Goal: Book appointment/travel/reservation

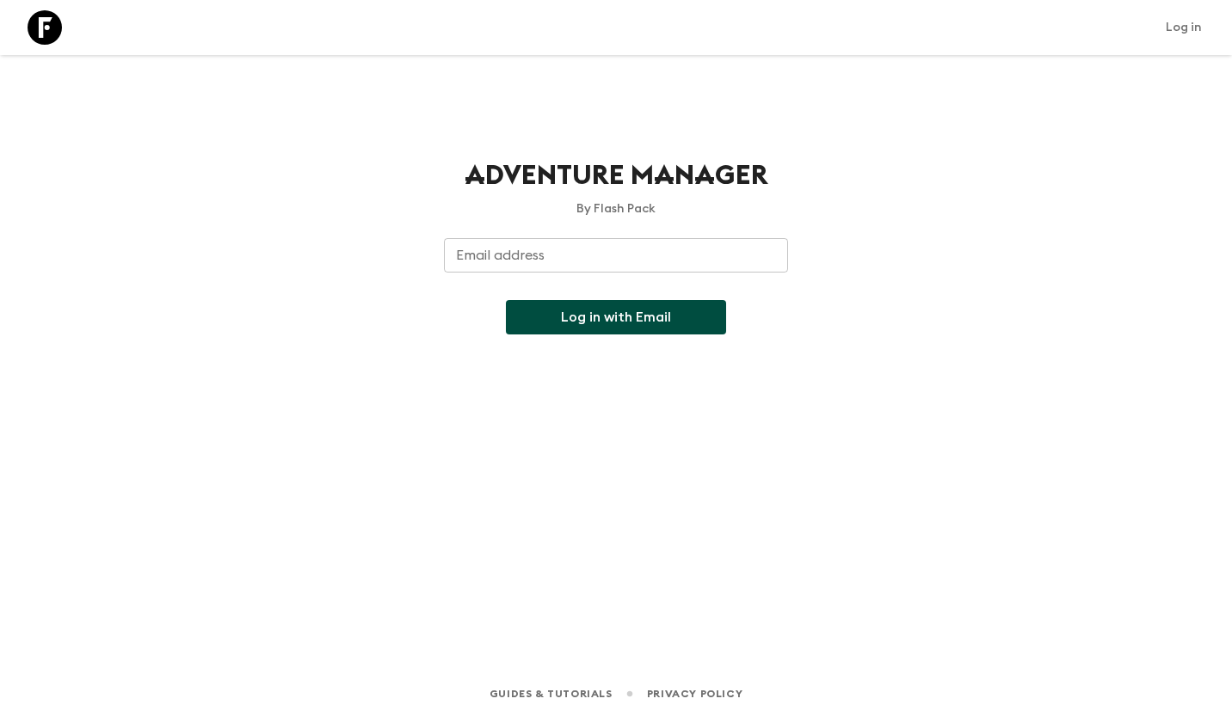
click at [526, 249] on div "Email address Email address ​" at bounding box center [616, 265] width 344 height 55
type input "[EMAIL_ADDRESS][DOMAIN_NAME]"
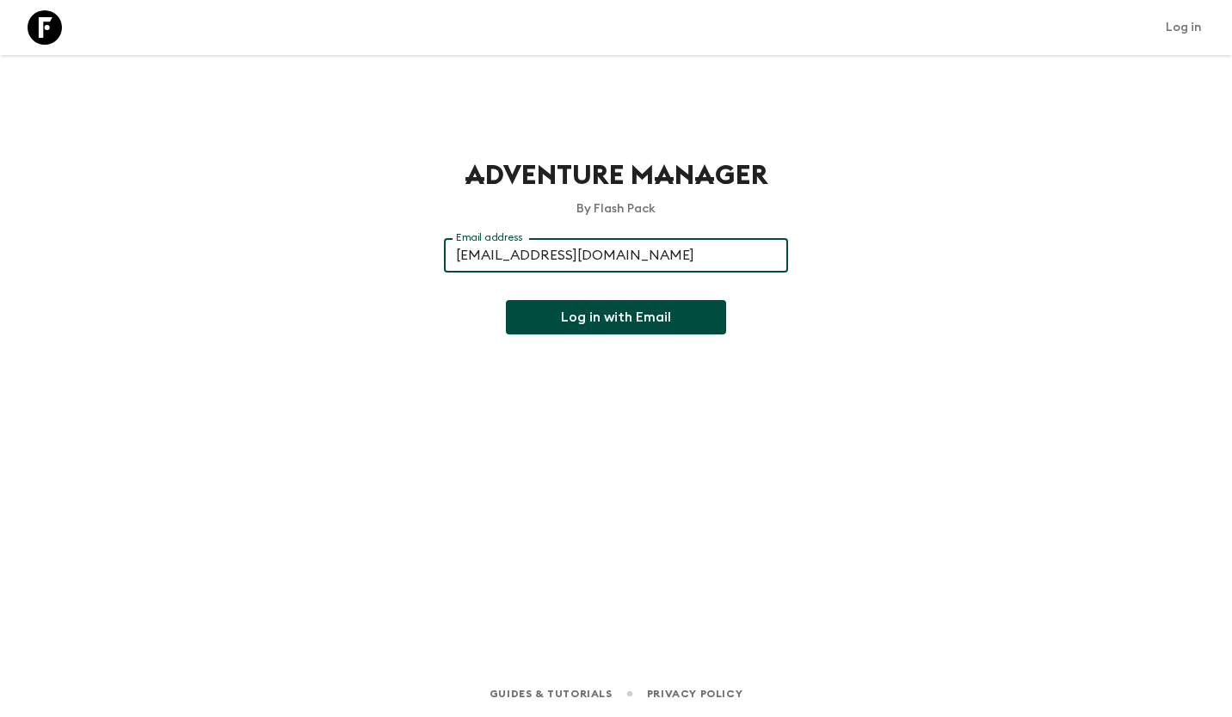
click at [591, 317] on button "Log in with Email" at bounding box center [616, 317] width 220 height 34
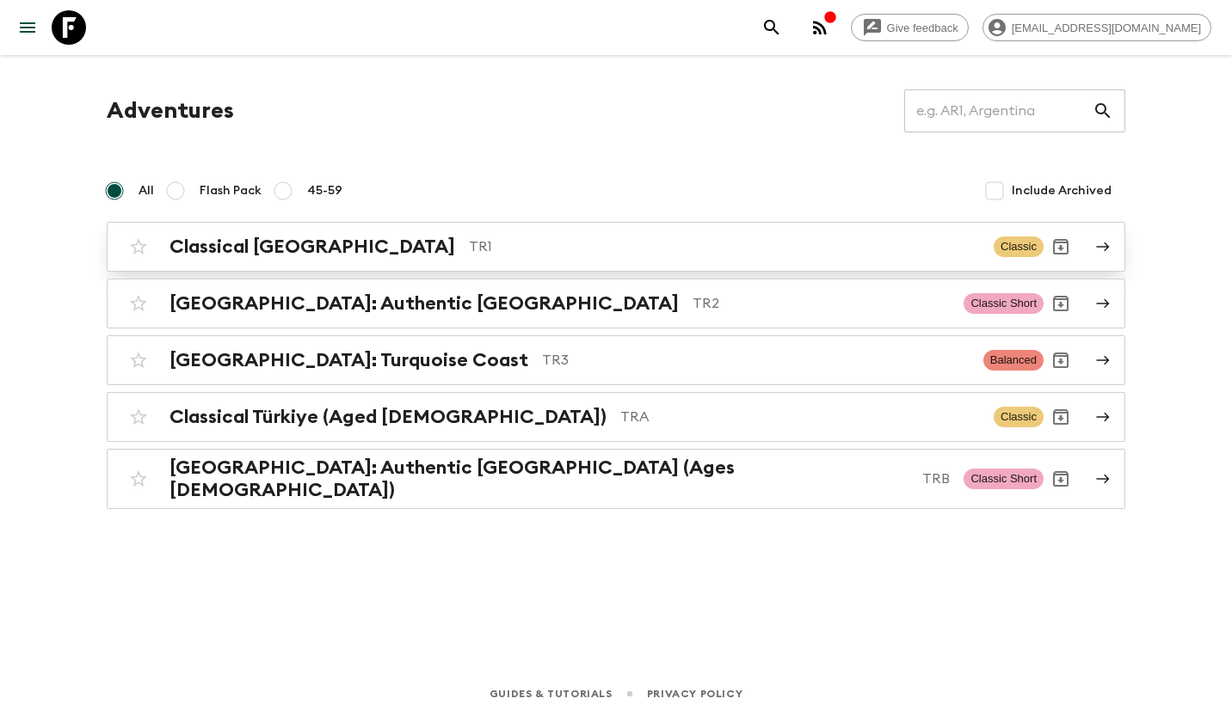
click at [469, 243] on p "TR1" at bounding box center [724, 247] width 511 height 21
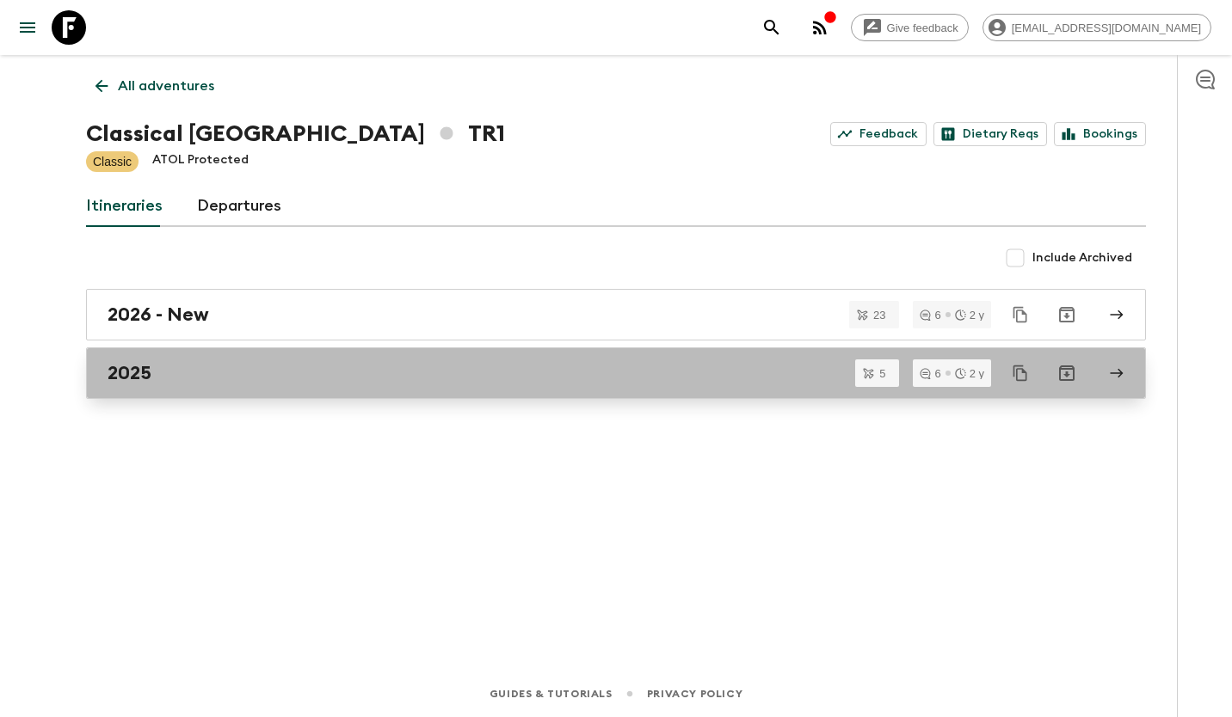
click at [333, 360] on link "2025" at bounding box center [616, 374] width 1060 height 52
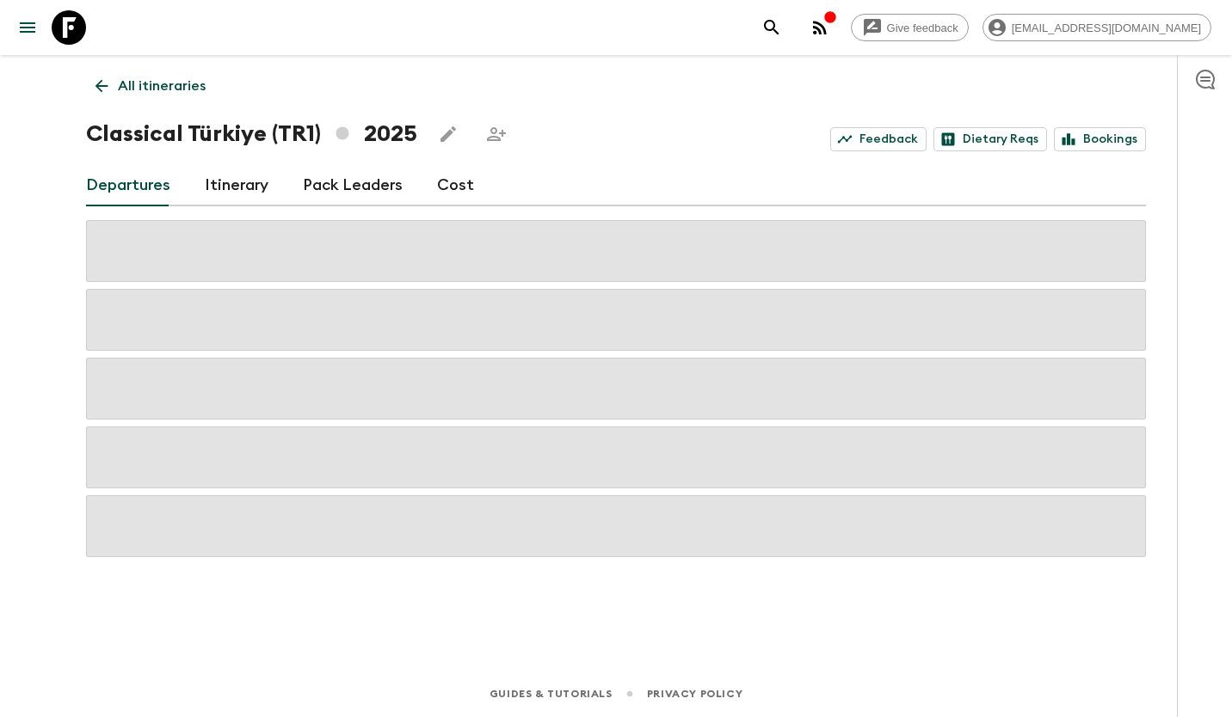
click at [460, 193] on link "Cost" at bounding box center [455, 185] width 37 height 41
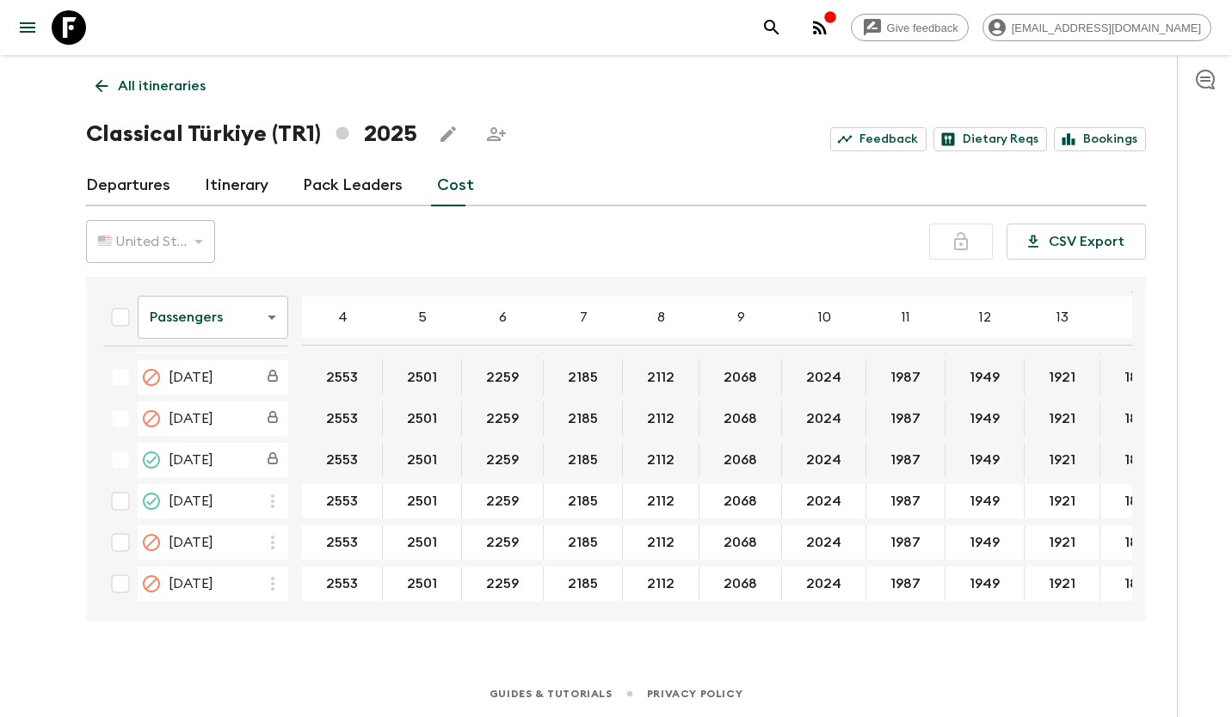
scroll to position [1079, 0]
click at [167, 197] on link "Departures" at bounding box center [128, 185] width 84 height 41
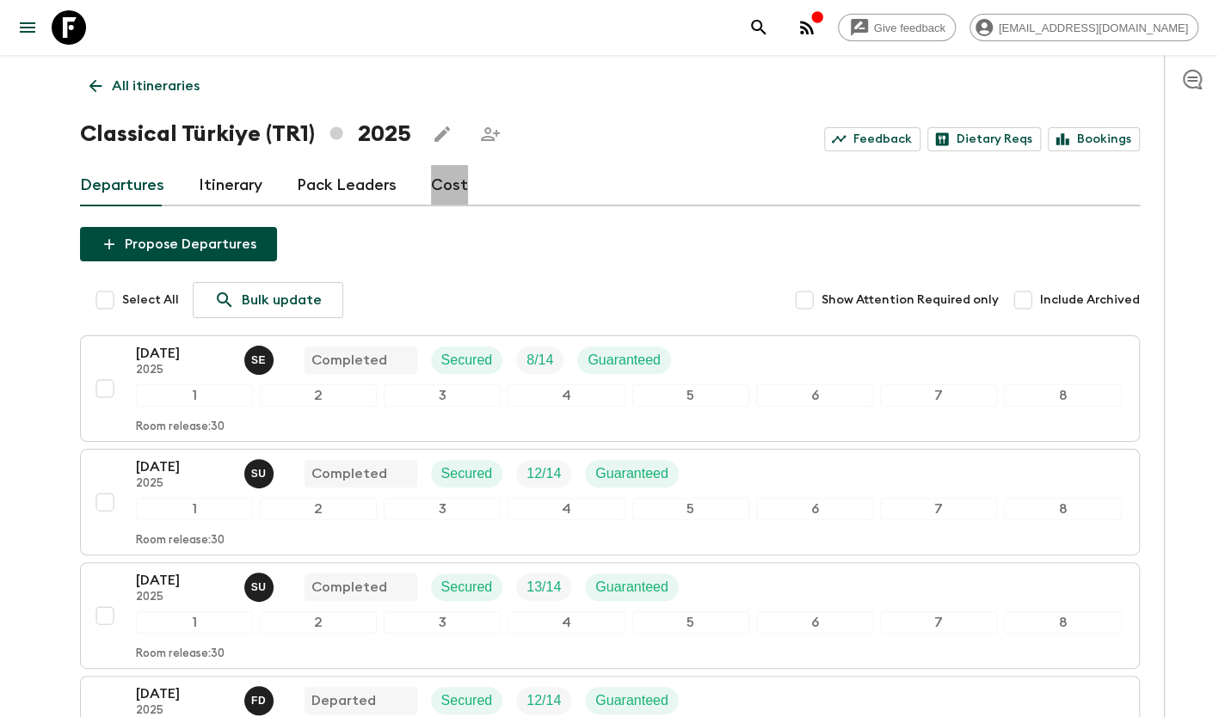
click at [448, 187] on link "Cost" at bounding box center [449, 185] width 37 height 41
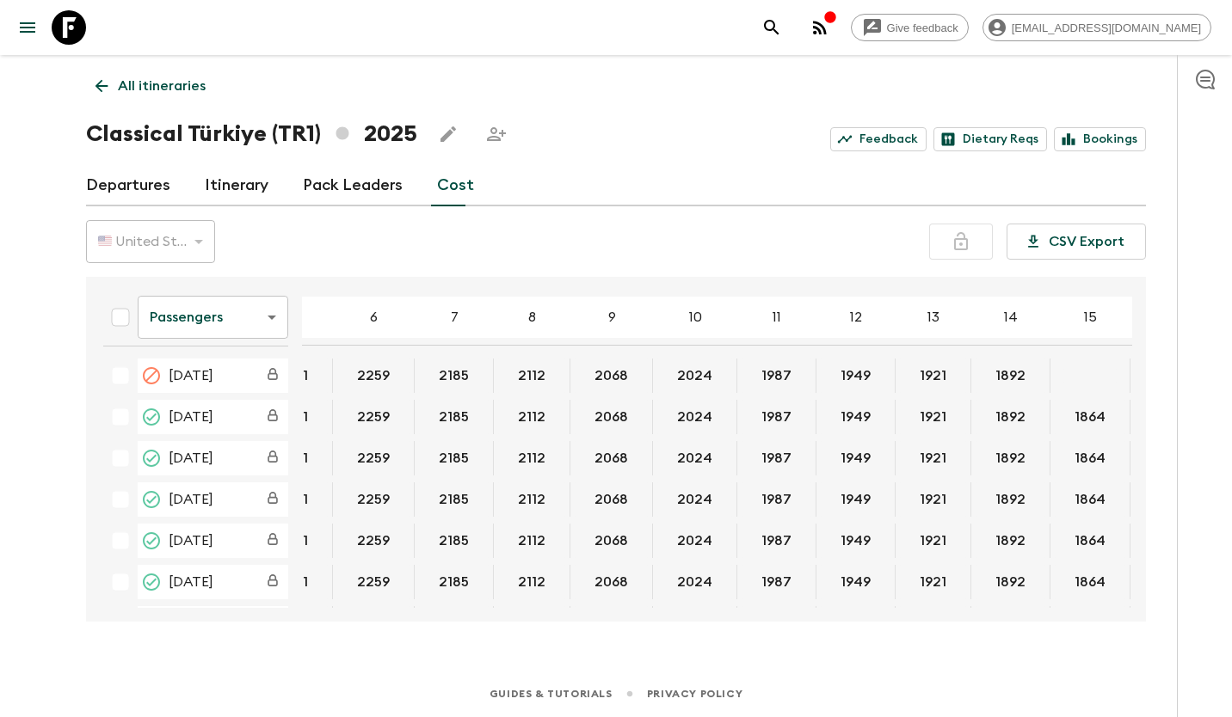
scroll to position [0, 166]
